Goal: Information Seeking & Learning: Learn about a topic

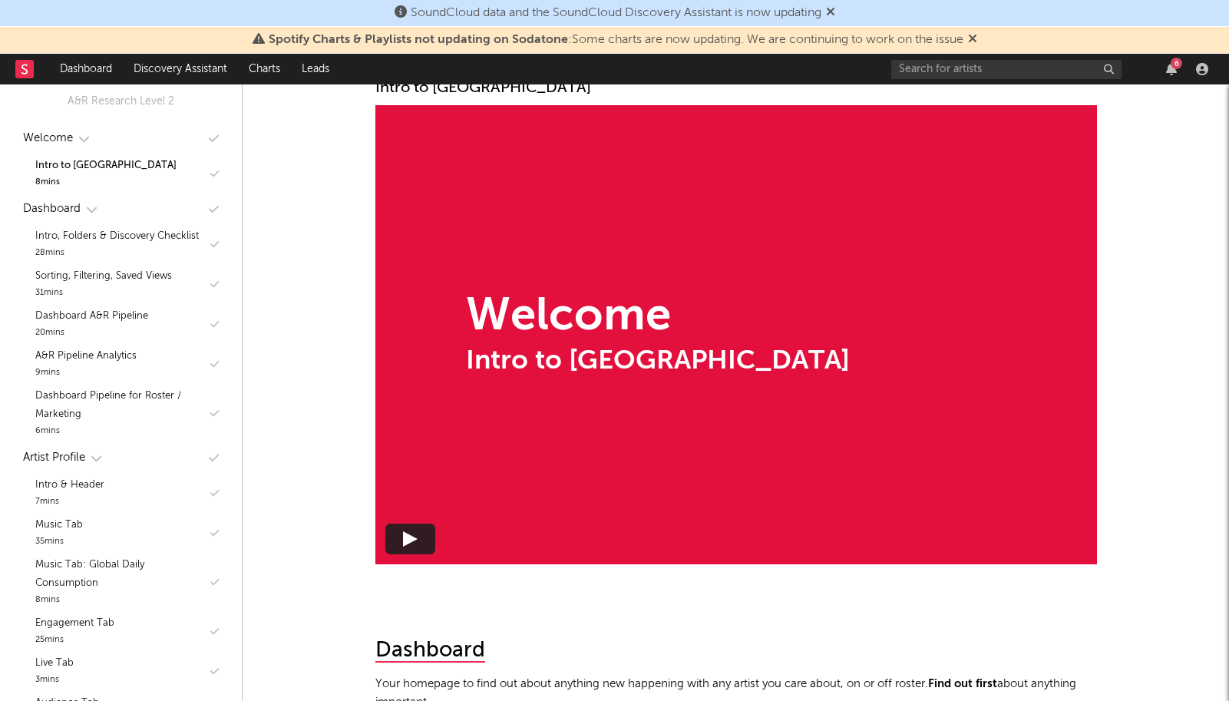
scroll to position [137, 0]
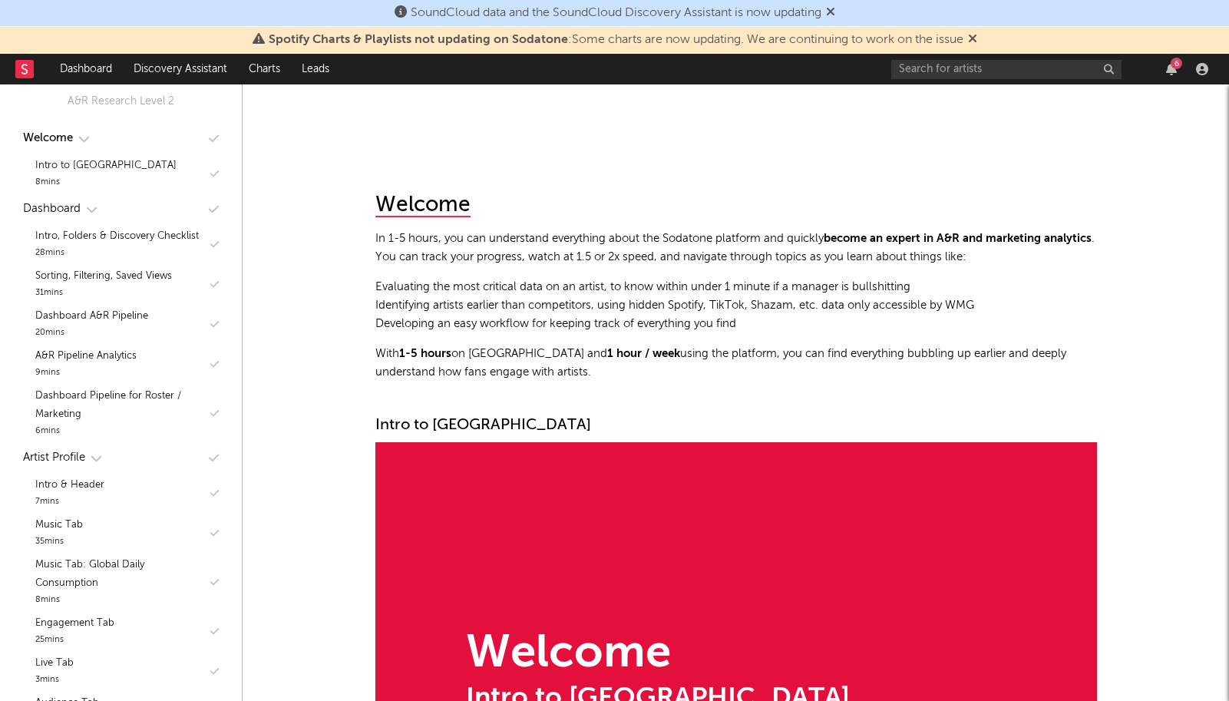
click at [766, 697] on div "Intro to [GEOGRAPHIC_DATA]" at bounding box center [658, 698] width 384 height 27
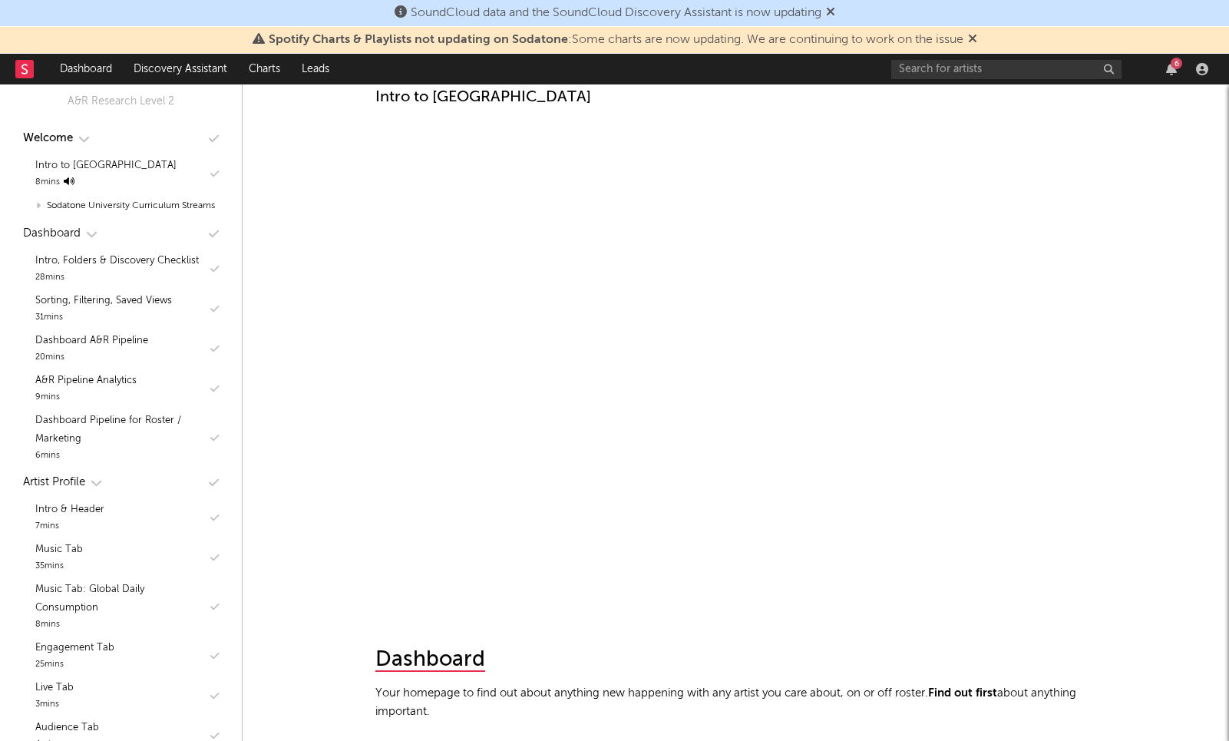
scroll to position [369, 0]
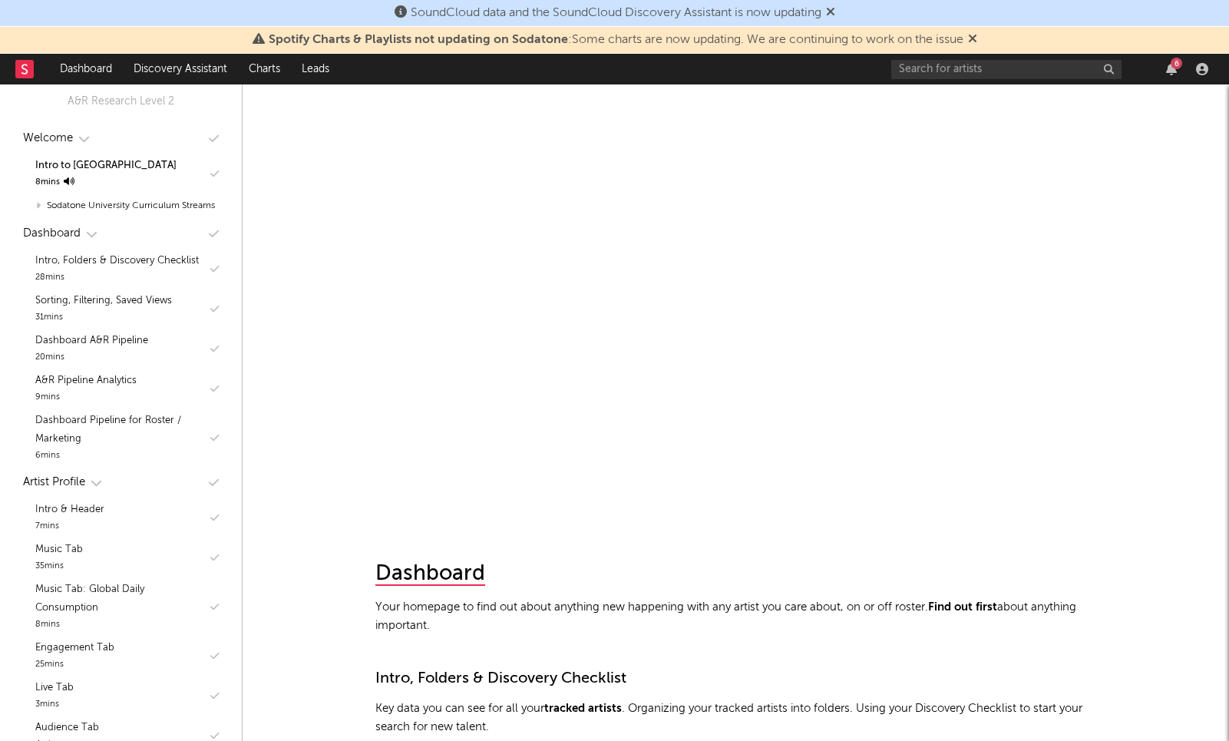
scroll to position [408, 0]
